Goal: Transaction & Acquisition: Subscribe to service/newsletter

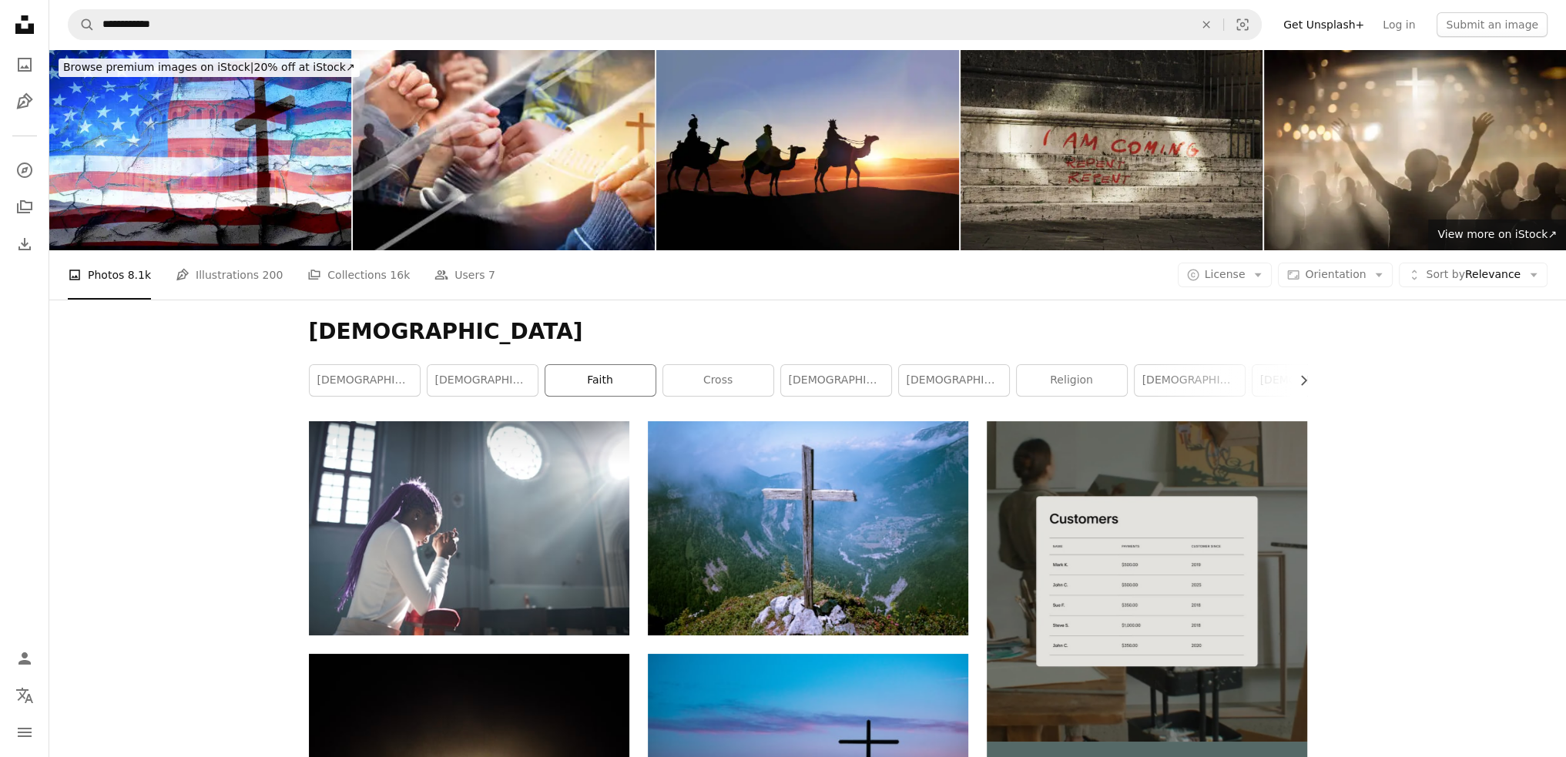
click at [618, 387] on link "faith" at bounding box center [600, 380] width 110 height 31
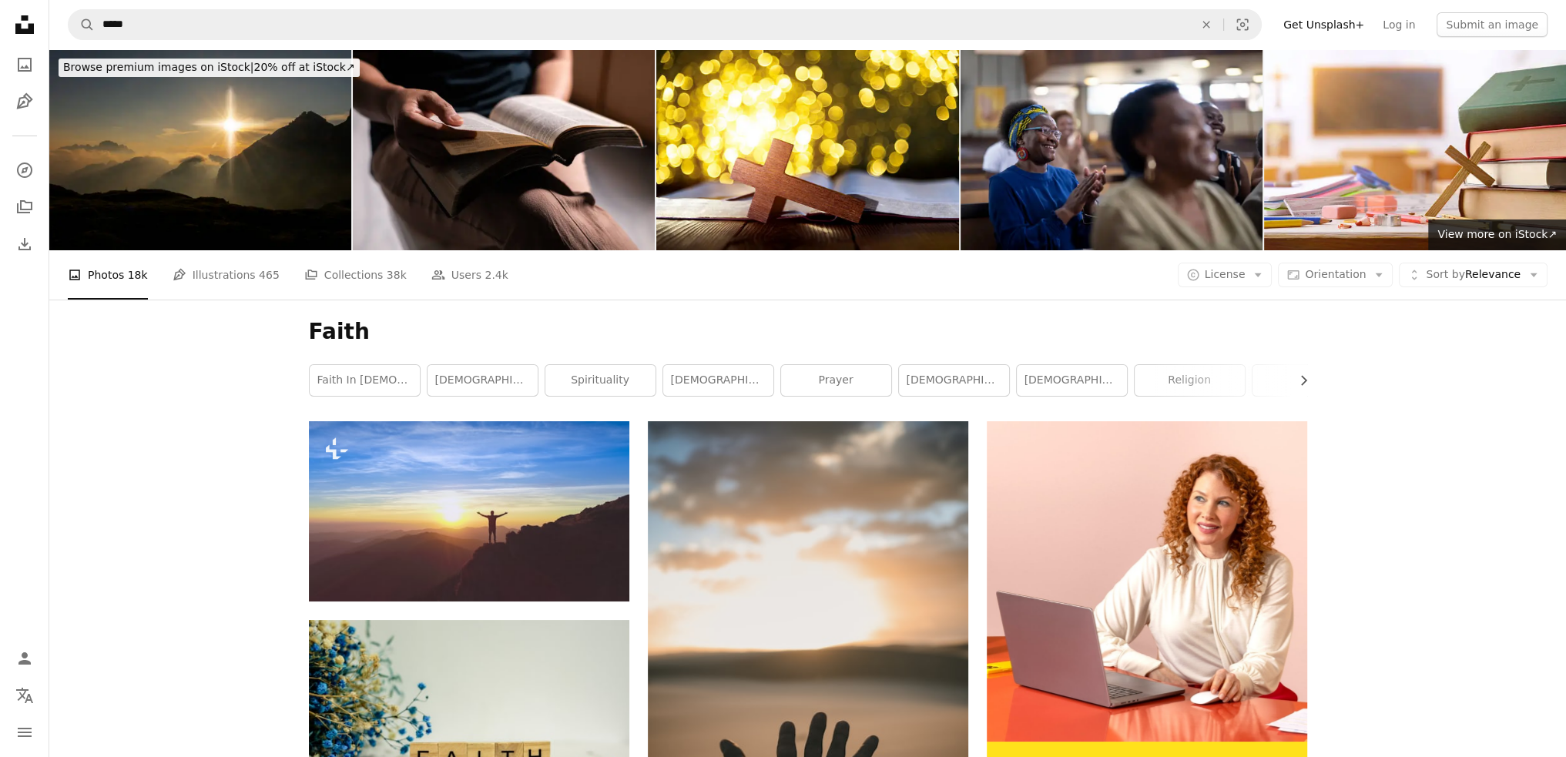
click at [1357, 27] on link "Get Unsplash+" at bounding box center [1323, 24] width 99 height 25
